Goal: Task Accomplishment & Management: Manage account settings

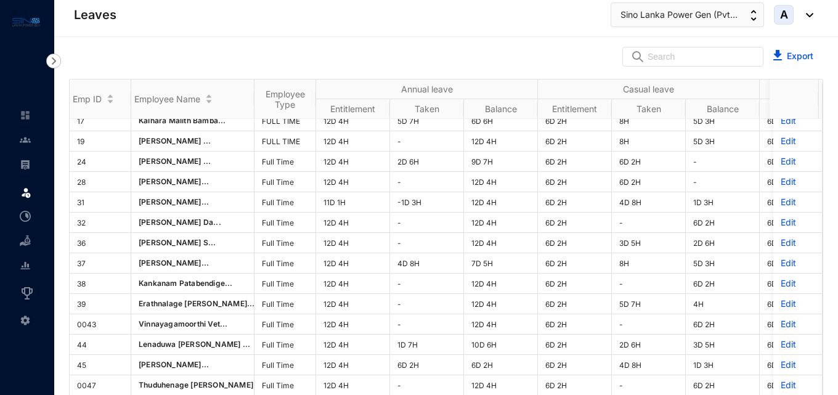
scroll to position [139, 0]
click at [779, 55] on button "Export" at bounding box center [793, 57] width 60 height 20
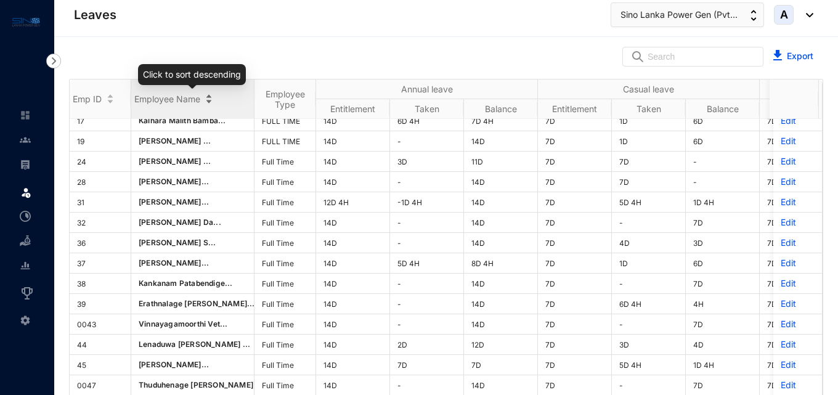
click at [209, 102] on div "Employee Name" at bounding box center [192, 98] width 123 height 12
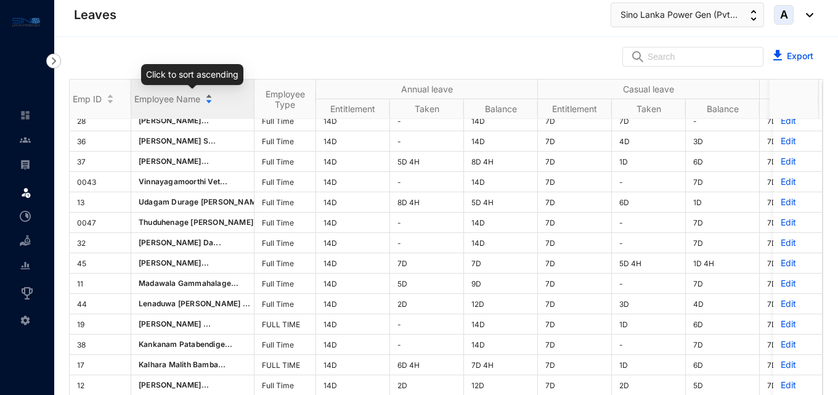
scroll to position [0, 0]
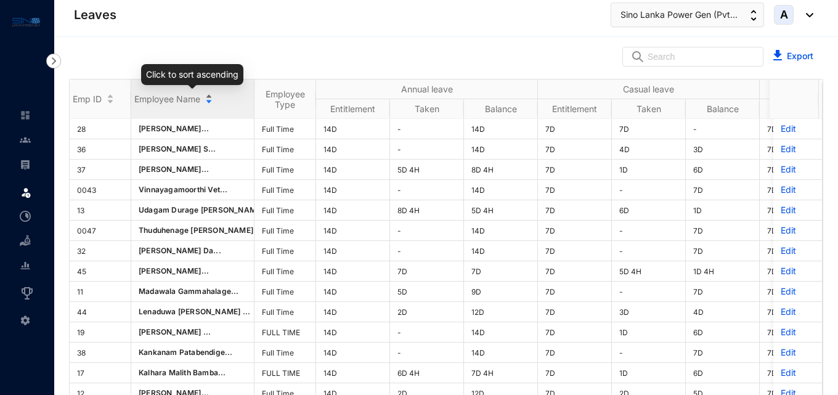
click at [209, 95] on div "Employee Name" at bounding box center [192, 98] width 123 height 12
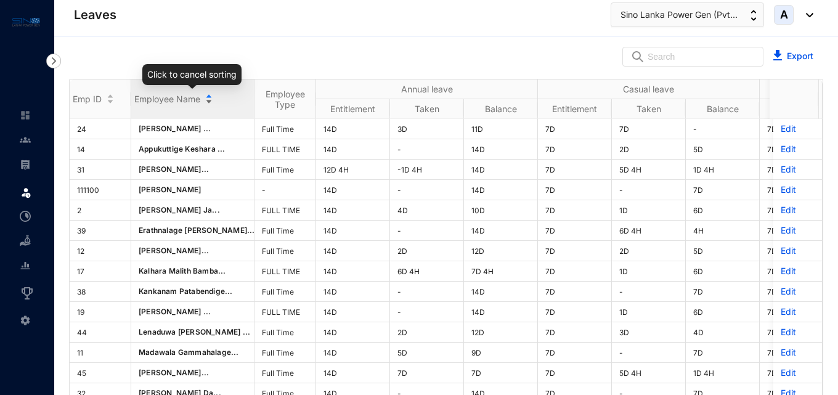
click at [209, 95] on div "Employee Name" at bounding box center [192, 98] width 123 height 12
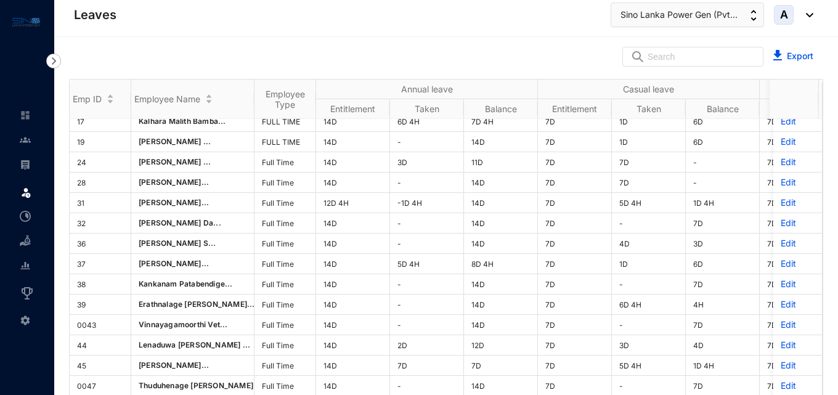
scroll to position [139, 0]
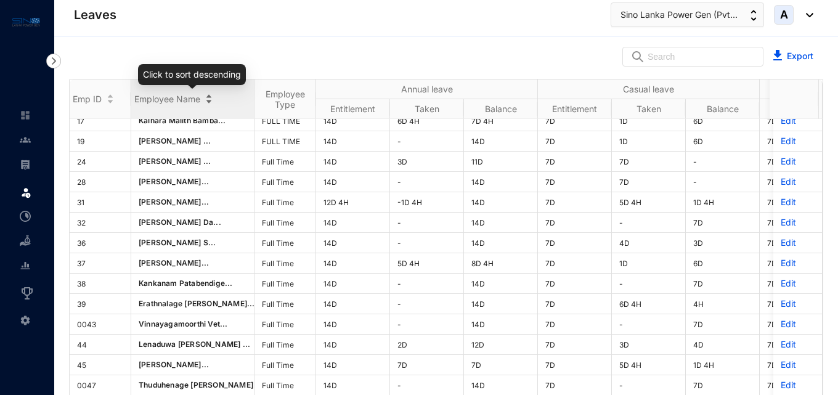
click at [209, 101] on div "Employee Name" at bounding box center [192, 98] width 123 height 12
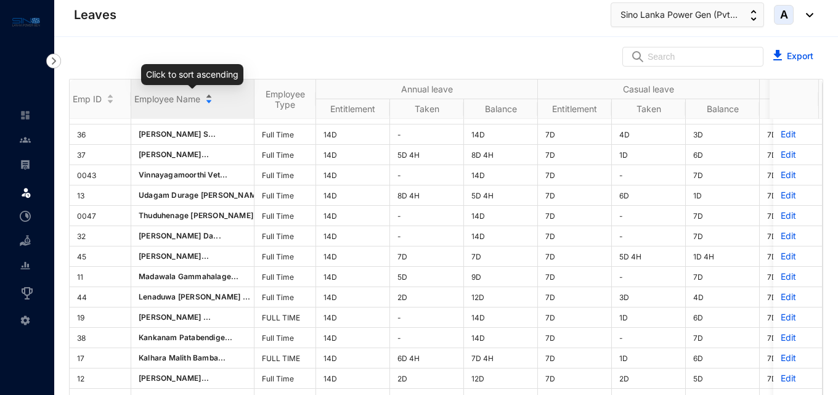
scroll to position [0, 0]
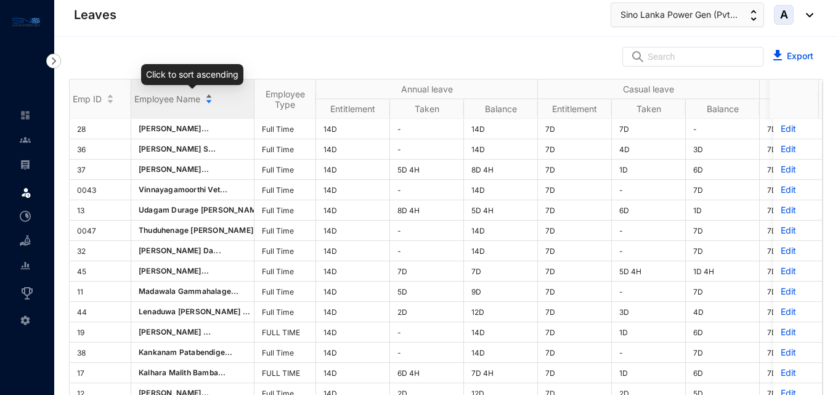
click at [209, 95] on div "Employee Name" at bounding box center [192, 98] width 123 height 12
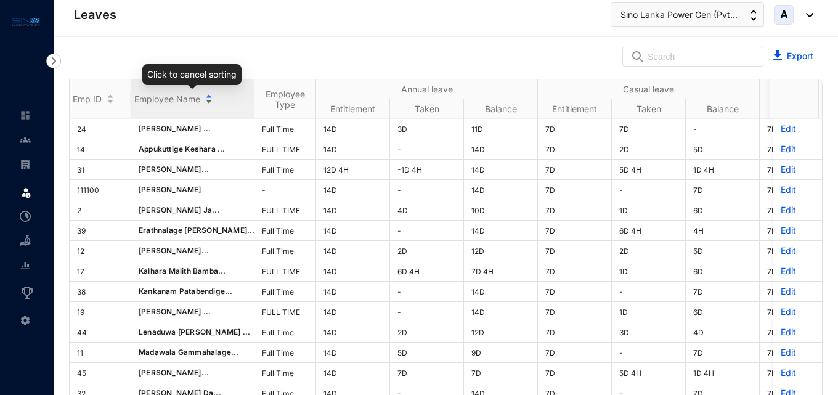
click at [208, 100] on div "Employee Name" at bounding box center [192, 98] width 123 height 12
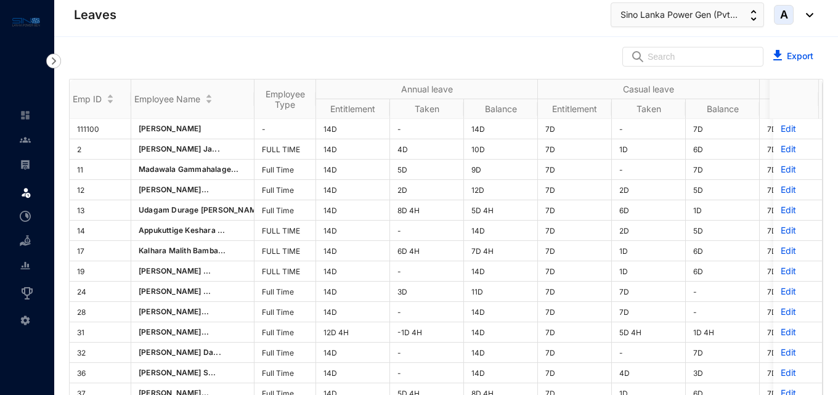
scroll to position [139, 0]
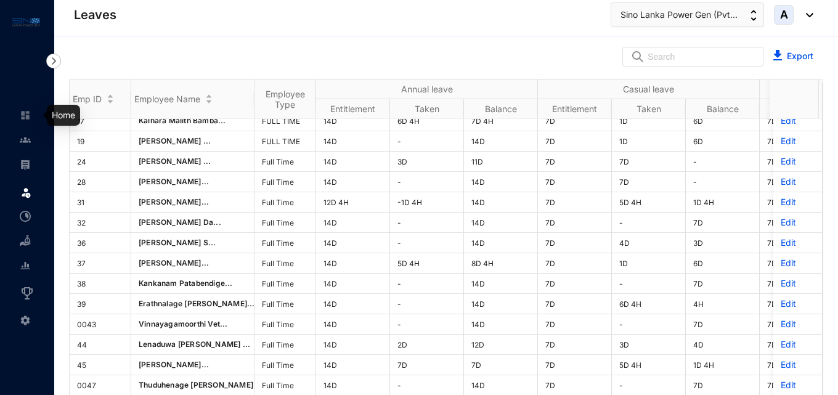
click at [28, 113] on img at bounding box center [25, 115] width 11 height 11
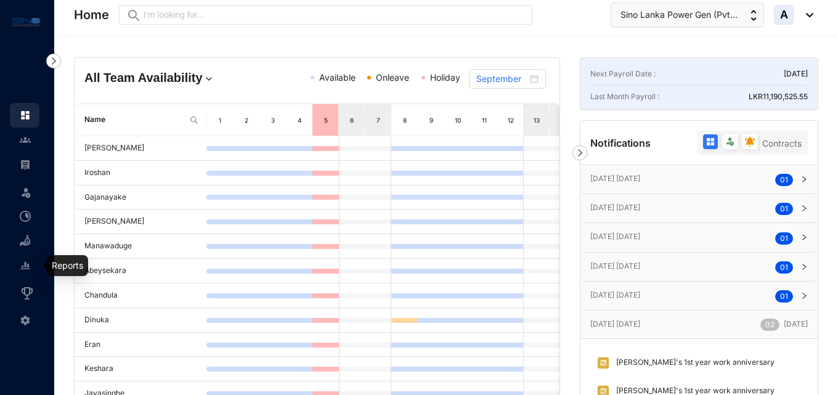
click at [20, 258] on div at bounding box center [25, 259] width 11 height 11
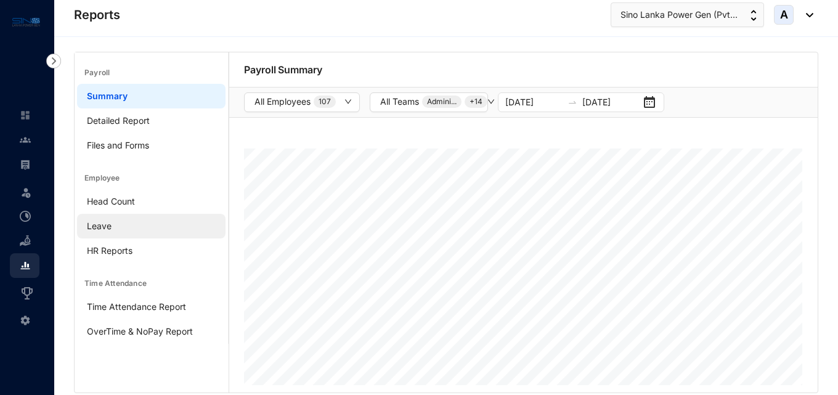
click at [97, 229] on link "Leave" at bounding box center [99, 226] width 25 height 10
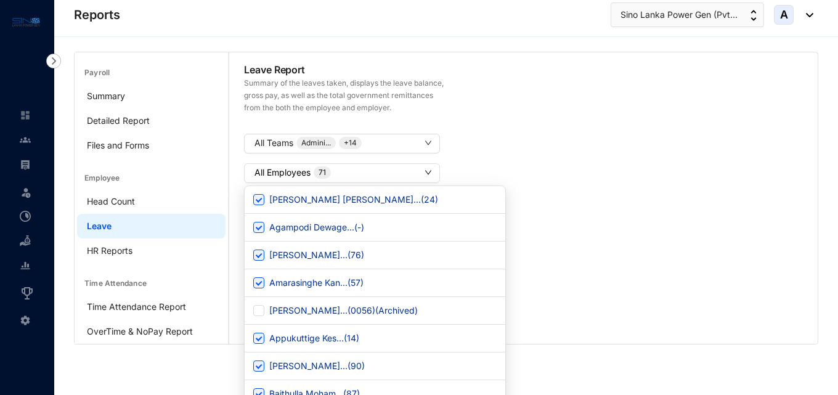
click at [425, 171] on icon "down" at bounding box center [427, 172] width 7 height 7
click at [384, 164] on button "All Employees 71" at bounding box center [342, 173] width 196 height 20
click at [376, 169] on button "All Employees 71" at bounding box center [342, 173] width 196 height 20
click at [371, 170] on button "All Employees 71" at bounding box center [342, 173] width 196 height 20
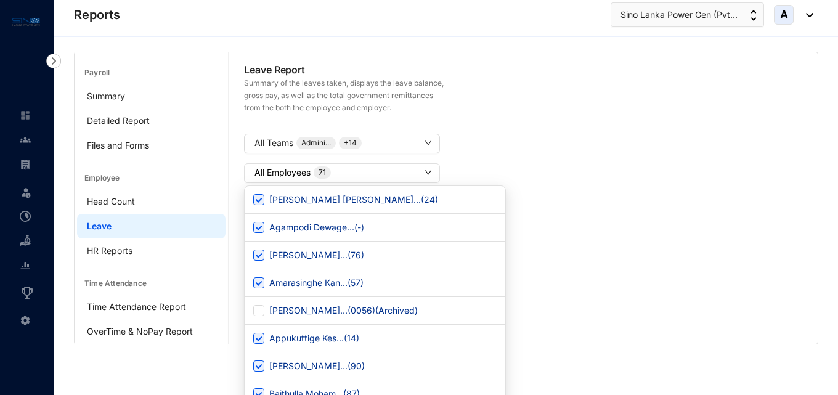
click at [371, 170] on button "All Employees 71" at bounding box center [342, 173] width 196 height 20
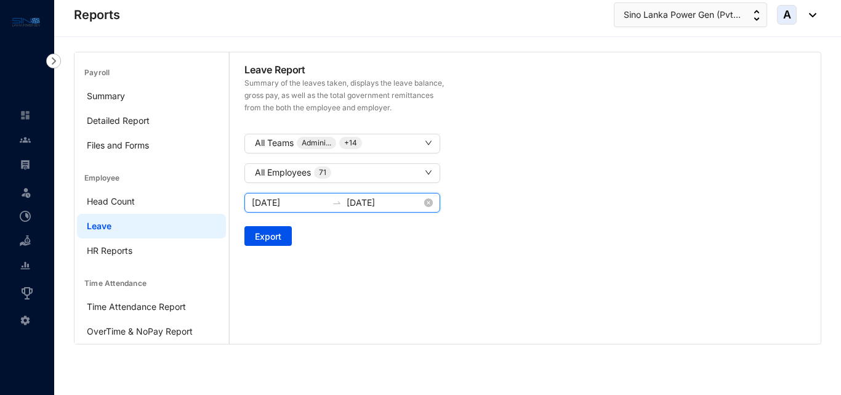
click at [287, 203] on input "[DATE]" at bounding box center [289, 203] width 75 height 14
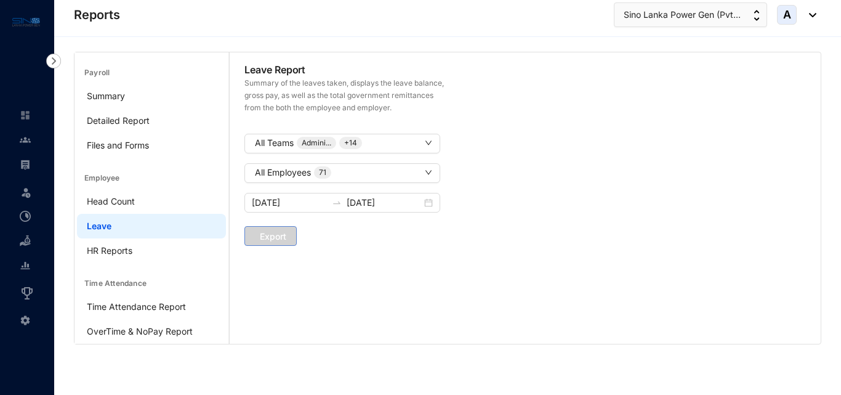
type input "[DATE]"
click at [267, 235] on span "Export" at bounding box center [268, 236] width 26 height 12
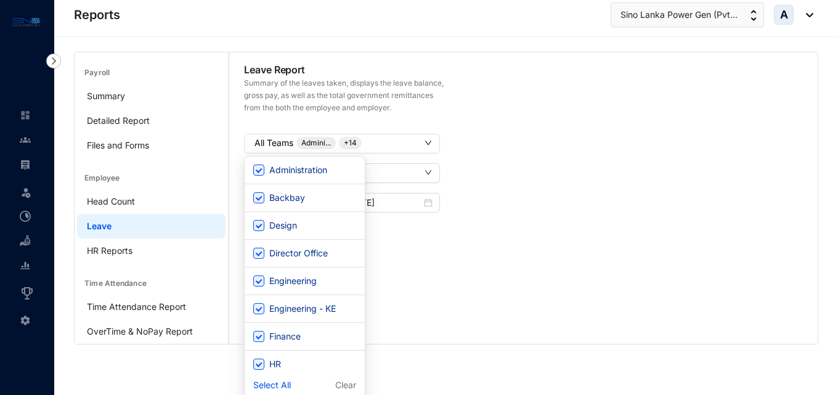
click at [426, 144] on icon "down" at bounding box center [427, 142] width 7 height 7
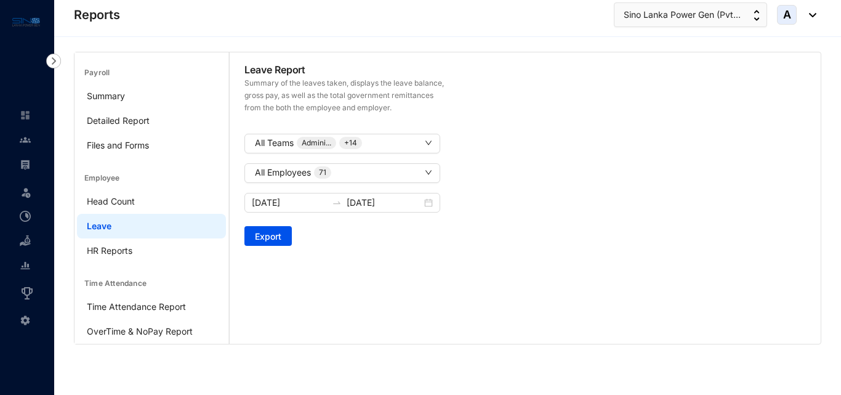
click at [493, 171] on div "All Employees 71" at bounding box center [525, 173] width 569 height 20
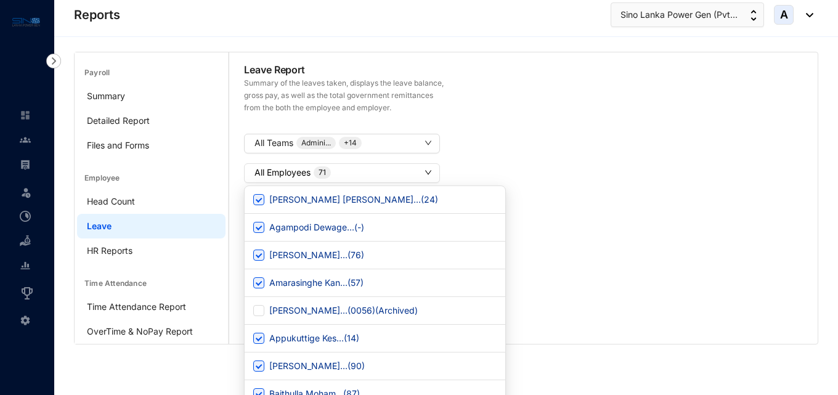
click at [426, 168] on button "All Employees 71" at bounding box center [342, 173] width 196 height 20
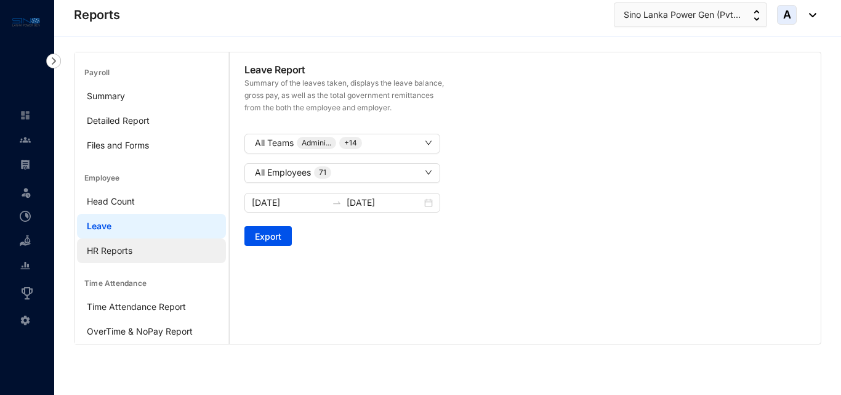
drag, startPoint x: 356, startPoint y: 246, endPoint x: 97, endPoint y: 247, distance: 259.3
click at [97, 247] on link "HR Reports" at bounding box center [110, 250] width 46 height 10
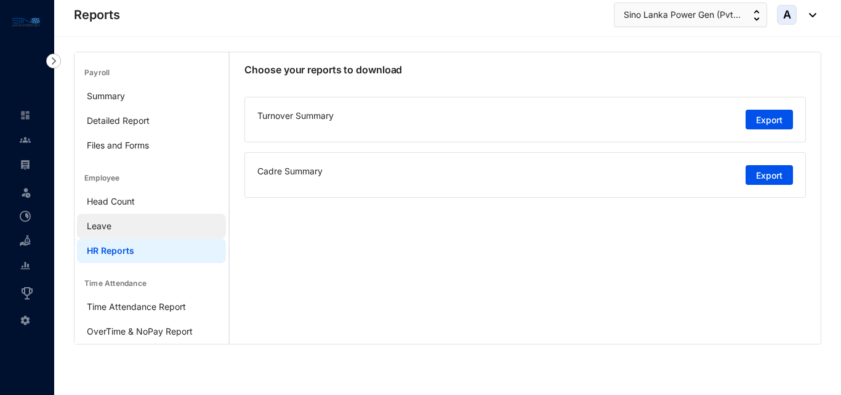
click at [99, 229] on link "Leave" at bounding box center [99, 226] width 25 height 10
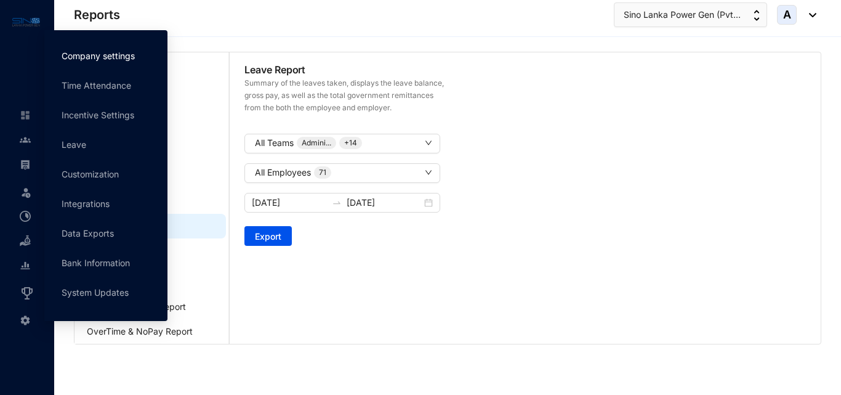
click at [83, 51] on link "Company settings" at bounding box center [98, 56] width 73 height 10
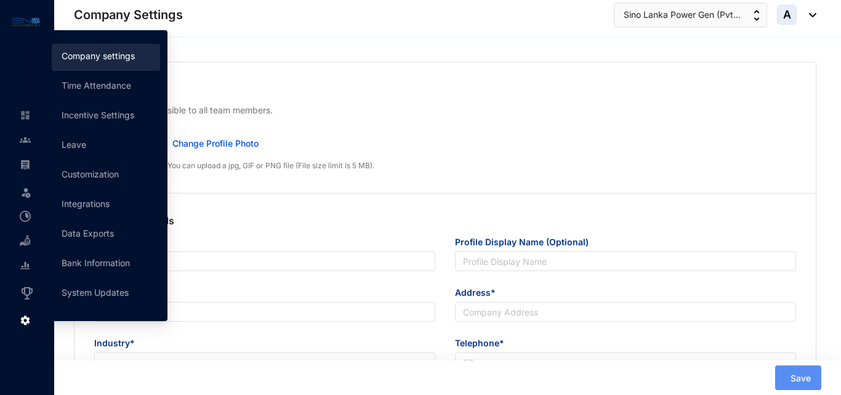
click at [290, 73] on div "Company Logo This logo will be visible to all team members. Preview Change Prof…" at bounding box center [446, 127] width 742 height 131
click at [362, 108] on p "This logo will be visible to all team members." at bounding box center [445, 110] width 702 height 12
click at [469, 205] on div "Company Details Company Name* Profile Display Name (Optional) Email* Address* I…" at bounding box center [446, 325] width 742 height 264
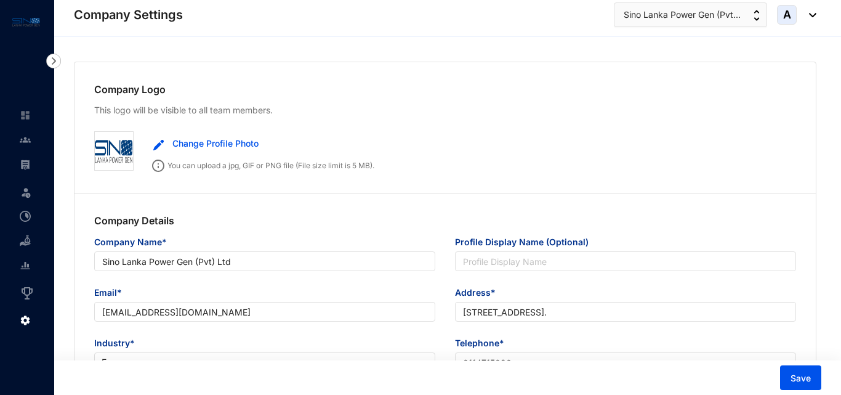
type input "Sino Lanka Power Gen (Pvt) Ltd"
type input "[EMAIL_ADDRESS][DOMAIN_NAME]"
type input "[STREET_ADDRESS]."
type input "0114715020"
type input "B"
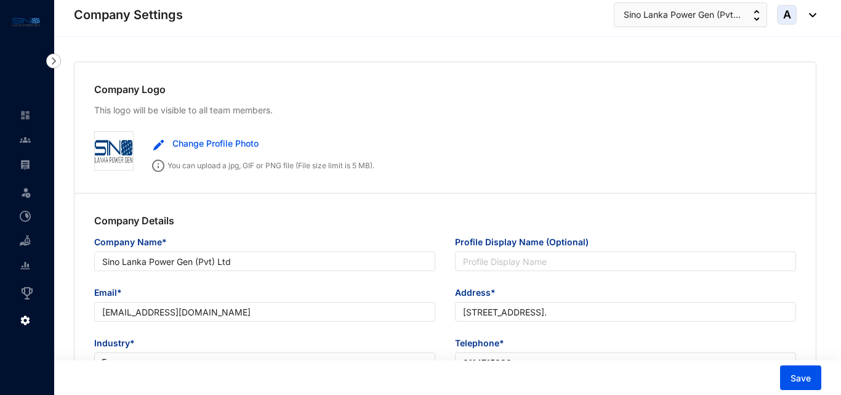
type input "051305"
type input "8"
type input "30"
radio input "true"
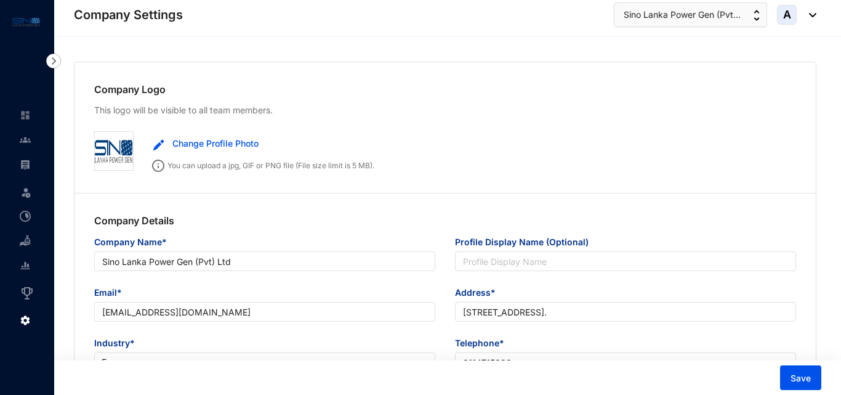
checkbox input "true"
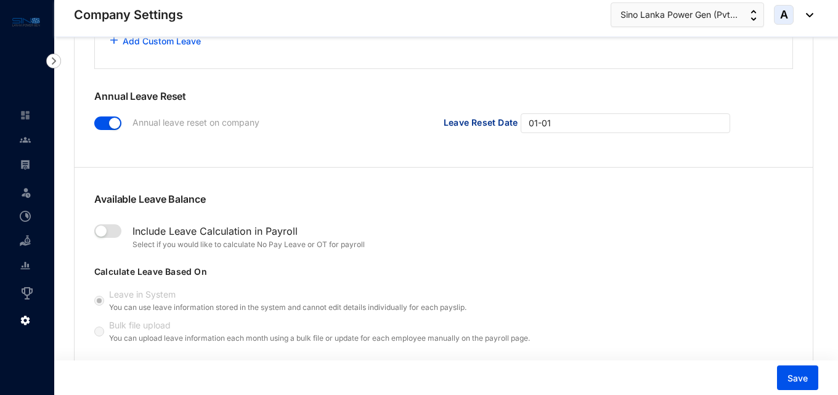
scroll to position [1037, 0]
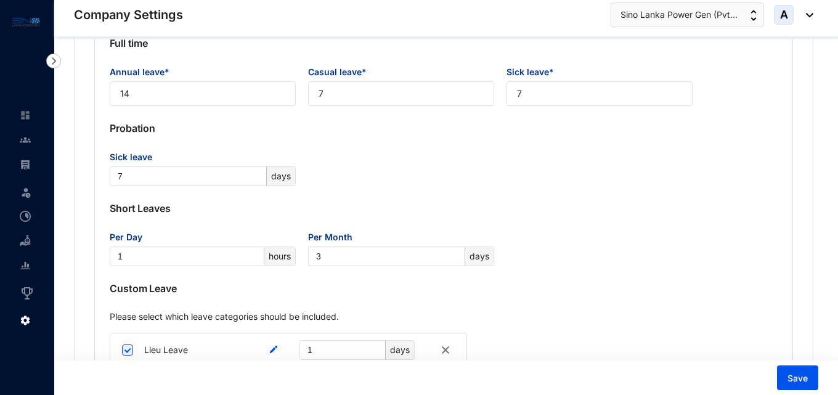
click at [46, 188] on ul "Leave Incentive Management Settings" at bounding box center [27, 217] width 54 height 229
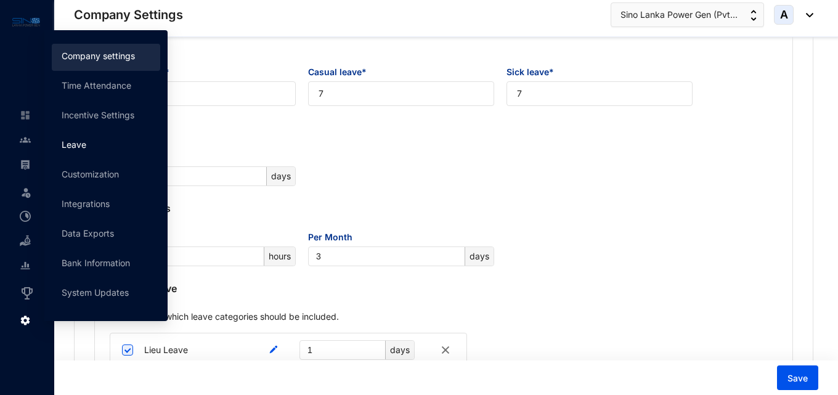
click at [72, 144] on link "Leave" at bounding box center [74, 144] width 25 height 10
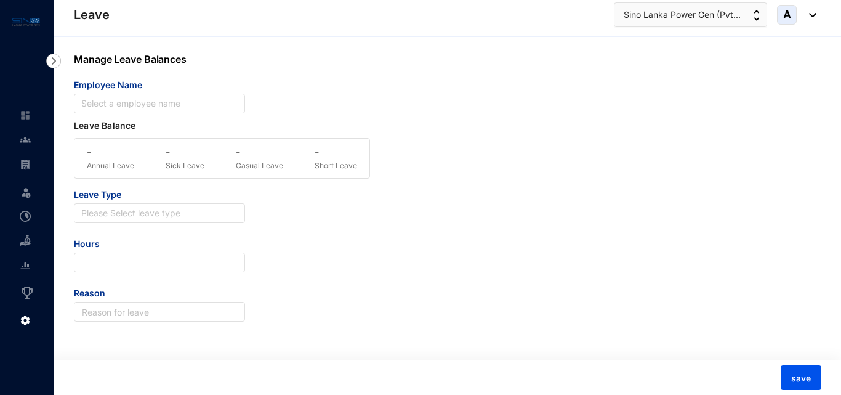
click at [431, 204] on div "Leave Type Please Select leave type Hours Reason" at bounding box center [417, 255] width 686 height 133
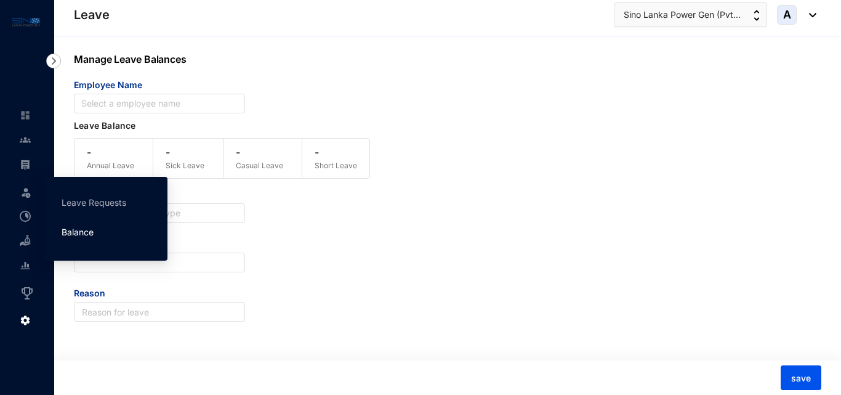
click at [72, 227] on link "Balance" at bounding box center [78, 232] width 32 height 10
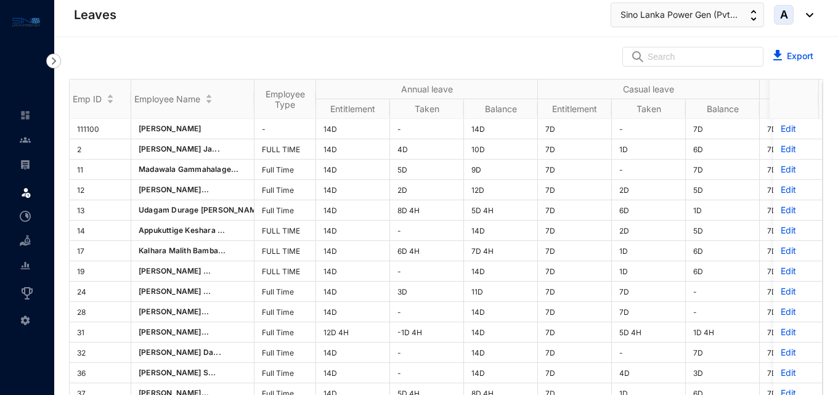
scroll to position [139, 0]
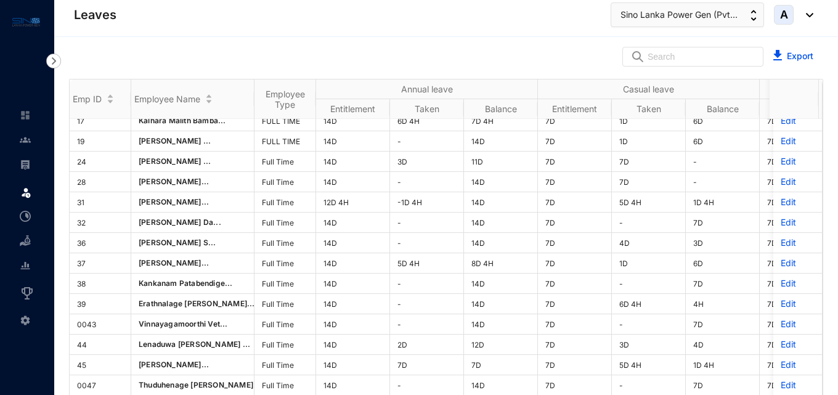
click at [832, 238] on div "Emp ID Employee Name Employee Type Annual leave Casual leave Sick leave Lieu le…" at bounding box center [446, 252] width 784 height 352
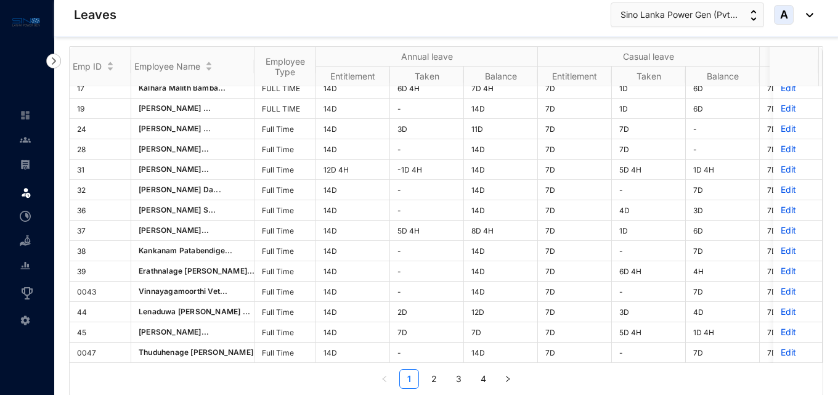
scroll to position [18, 0]
click at [432, 379] on link "2" at bounding box center [433, 378] width 18 height 18
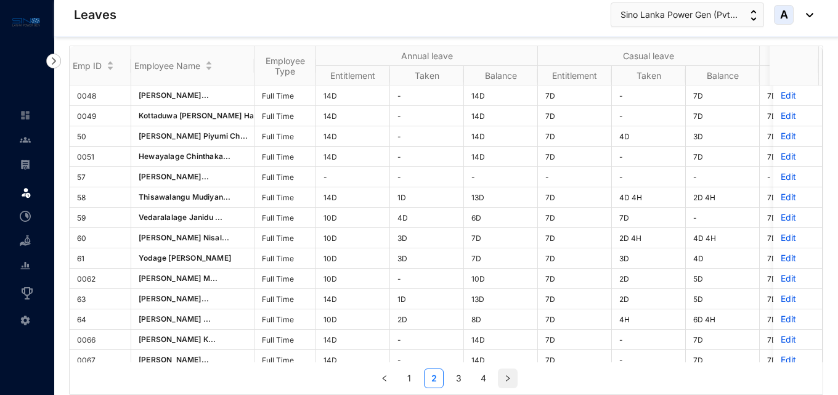
click at [505, 377] on icon "right" at bounding box center [507, 378] width 7 height 7
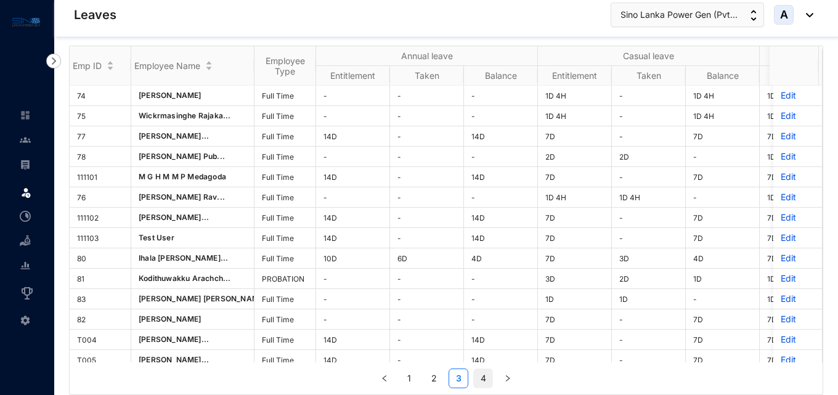
click at [476, 377] on link "4" at bounding box center [483, 378] width 18 height 18
